Goal: Task Accomplishment & Management: Manage account settings

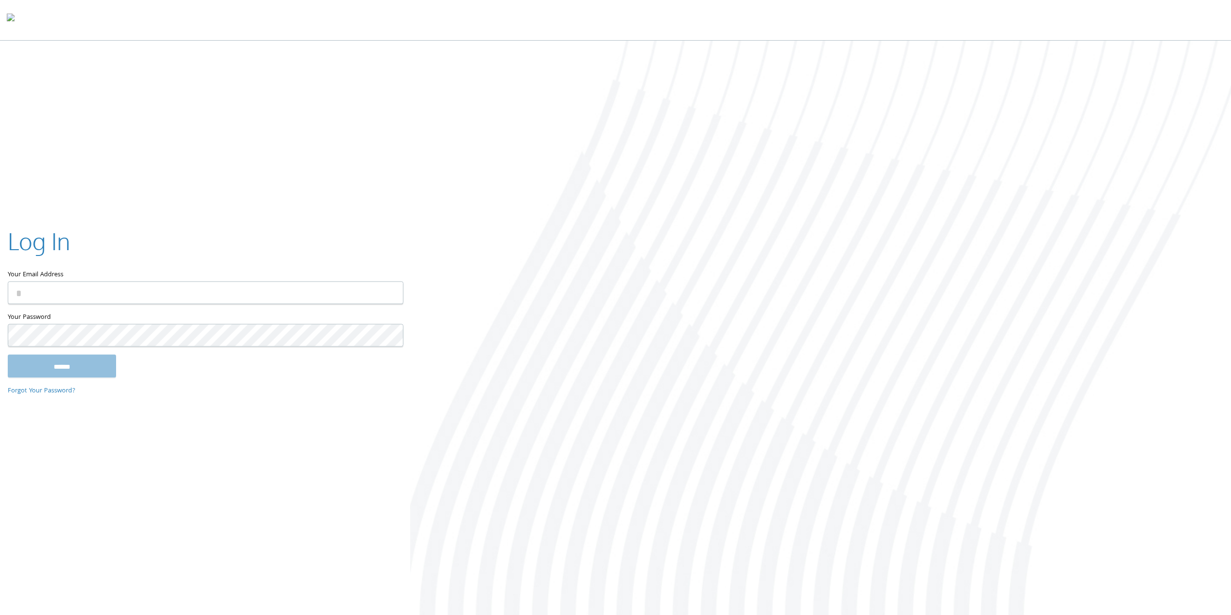
type input "**********"
click at [38, 367] on input "******" at bounding box center [62, 365] width 108 height 23
click at [33, 294] on input "Your Email Address" at bounding box center [206, 292] width 396 height 23
